Goal: Transaction & Acquisition: Download file/media

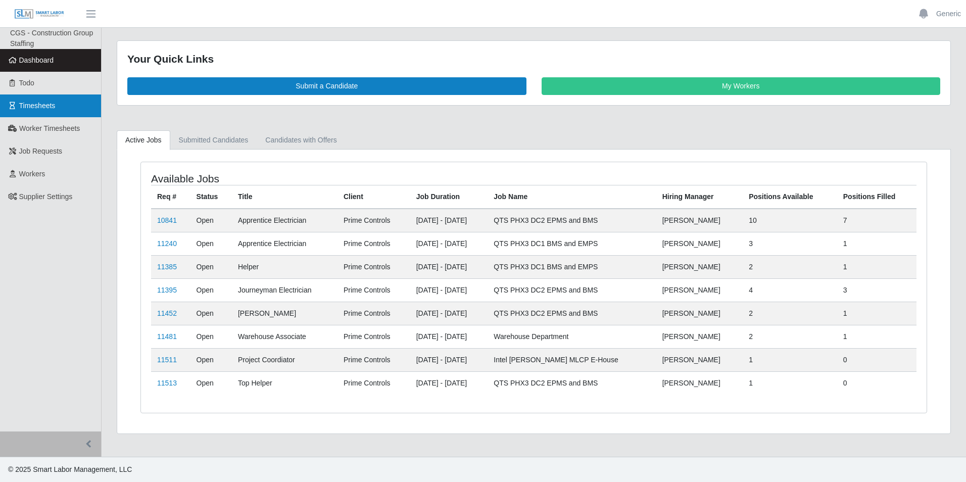
click at [47, 104] on span "Timesheets" at bounding box center [37, 106] width 36 height 8
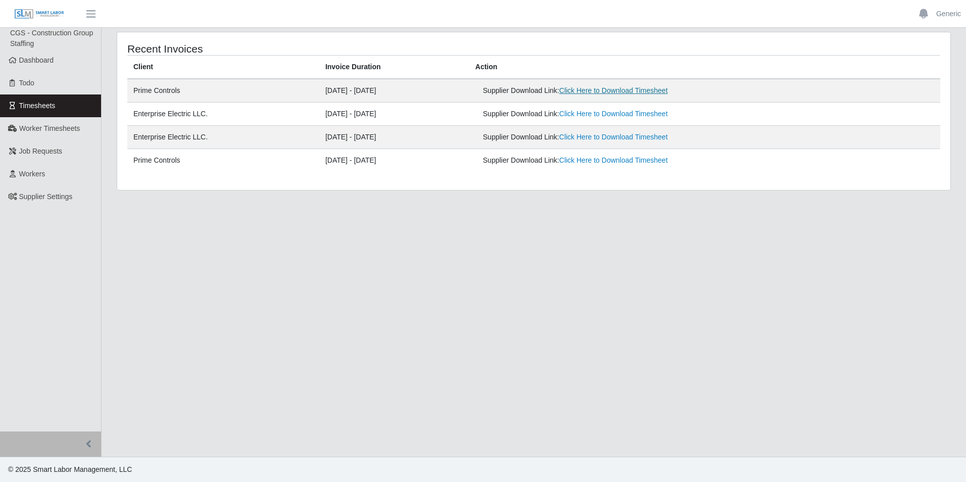
click at [626, 90] on link "Click Here to Download Timesheet" at bounding box center [613, 90] width 109 height 8
click at [625, 93] on link "Click Here to Download Timesheet" at bounding box center [613, 90] width 109 height 8
click at [629, 91] on link "Click Here to Download Timesheet" at bounding box center [613, 90] width 109 height 8
click at [613, 114] on link "Click Here to Download Timesheet" at bounding box center [613, 114] width 109 height 8
